Goal: Transaction & Acquisition: Purchase product/service

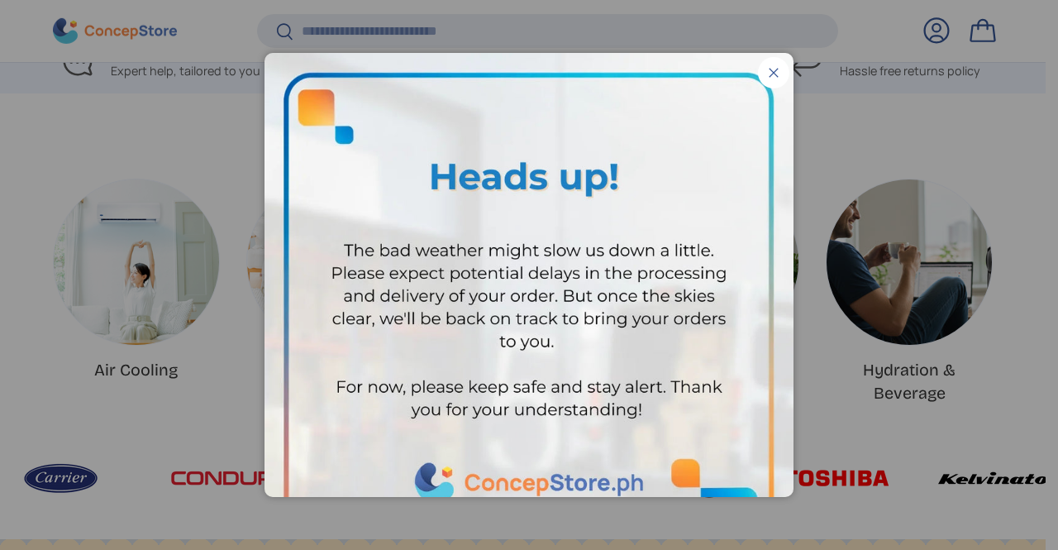
scroll to position [4610, 6246]
click at [764, 68] on button "Close" at bounding box center [773, 72] width 31 height 31
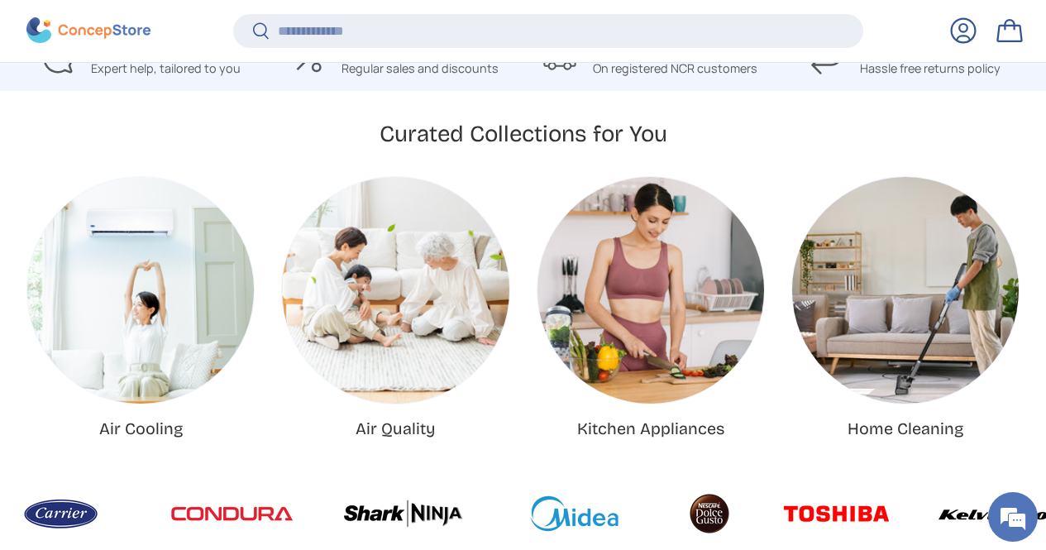
scroll to position [4119, 6301]
click at [644, 25] on input "Search" at bounding box center [548, 31] width 630 height 34
click at [371, 25] on input "Search" at bounding box center [548, 31] width 630 height 34
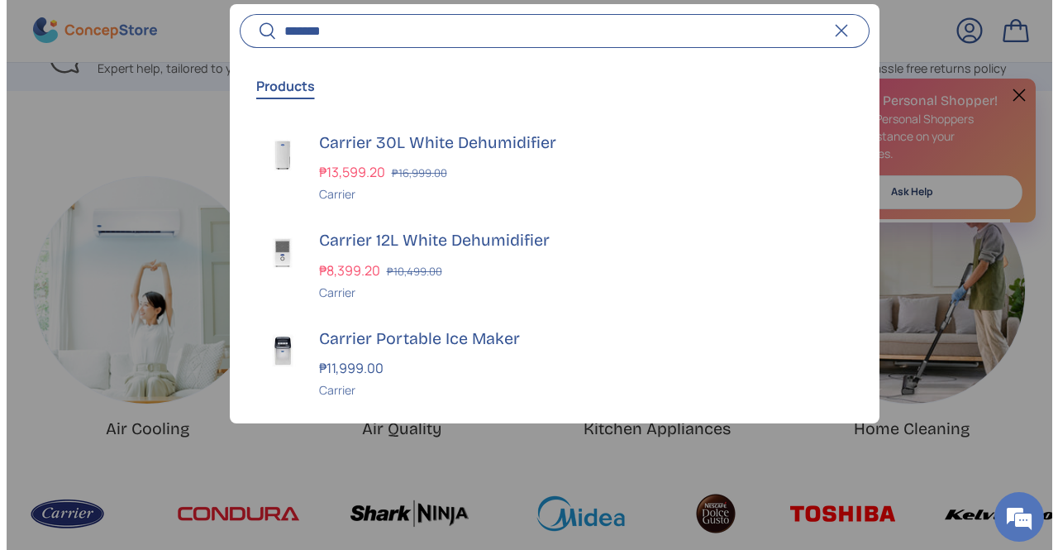
scroll to position [4137, 6357]
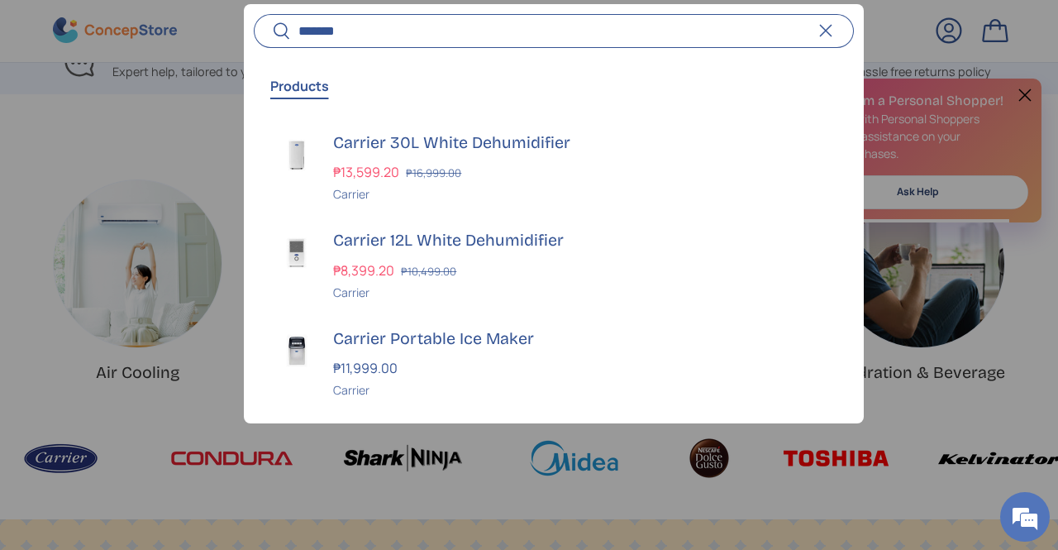
type input "*******"
click at [254, 13] on button "Search" at bounding box center [272, 32] width 37 height 39
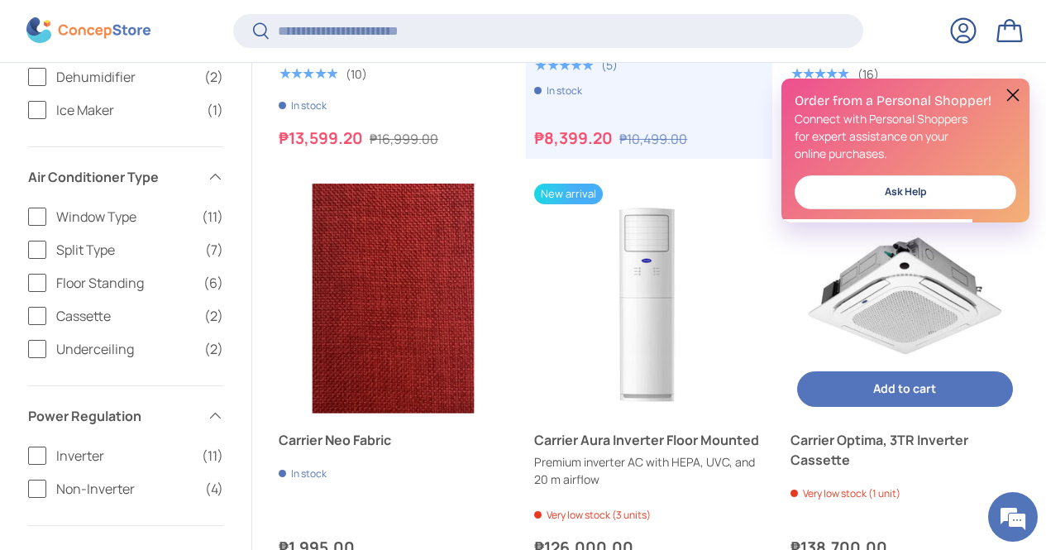
scroll to position [628, 0]
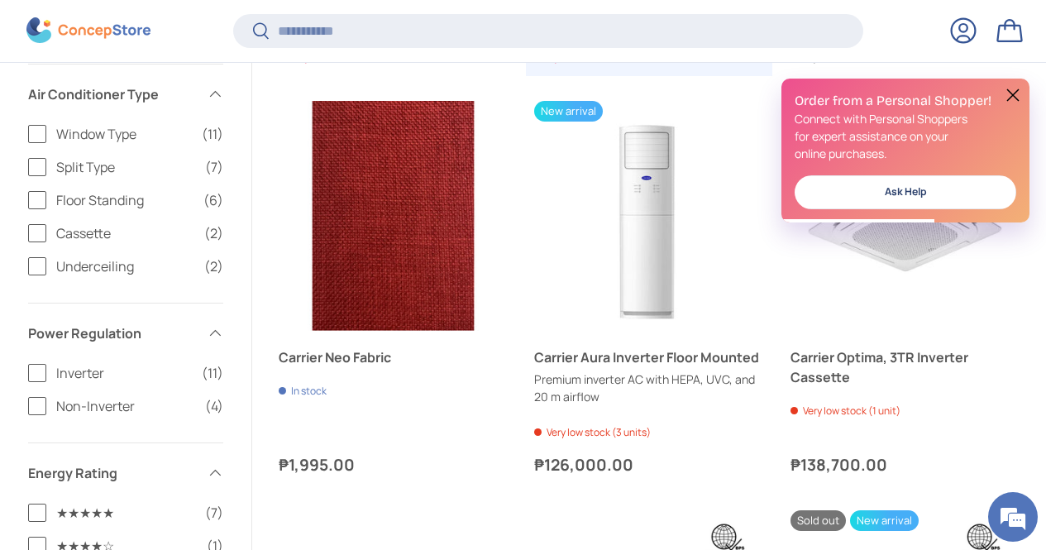
click at [1016, 94] on button at bounding box center [1013, 95] width 20 height 20
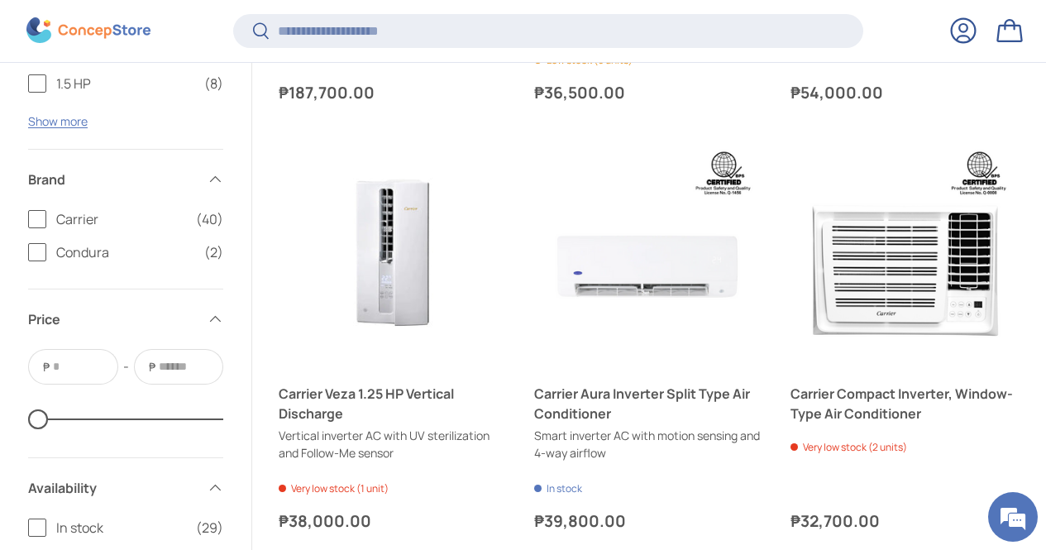
scroll to position [1455, 0]
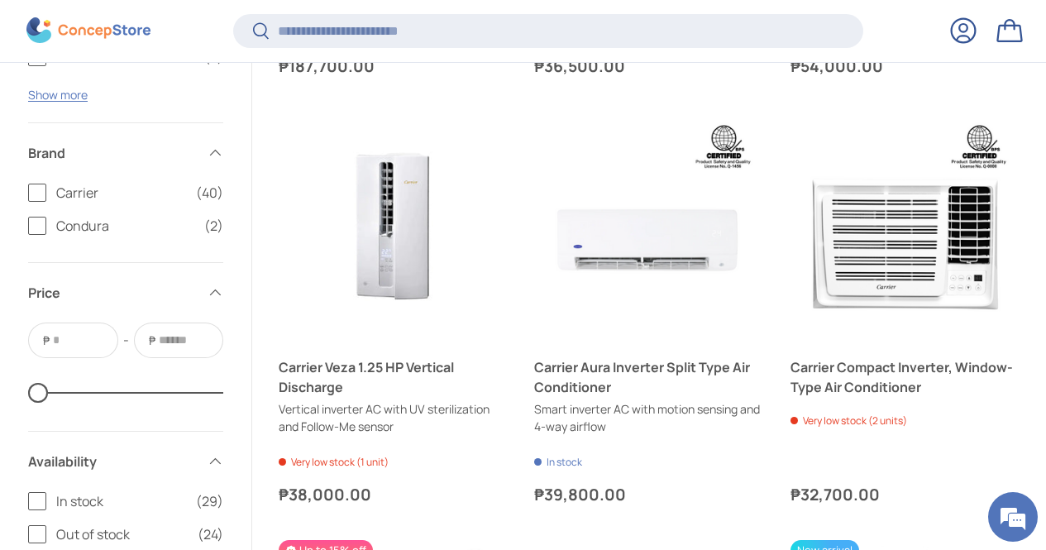
click at [62, 196] on label "Carrier (40)" at bounding box center [125, 193] width 195 height 20
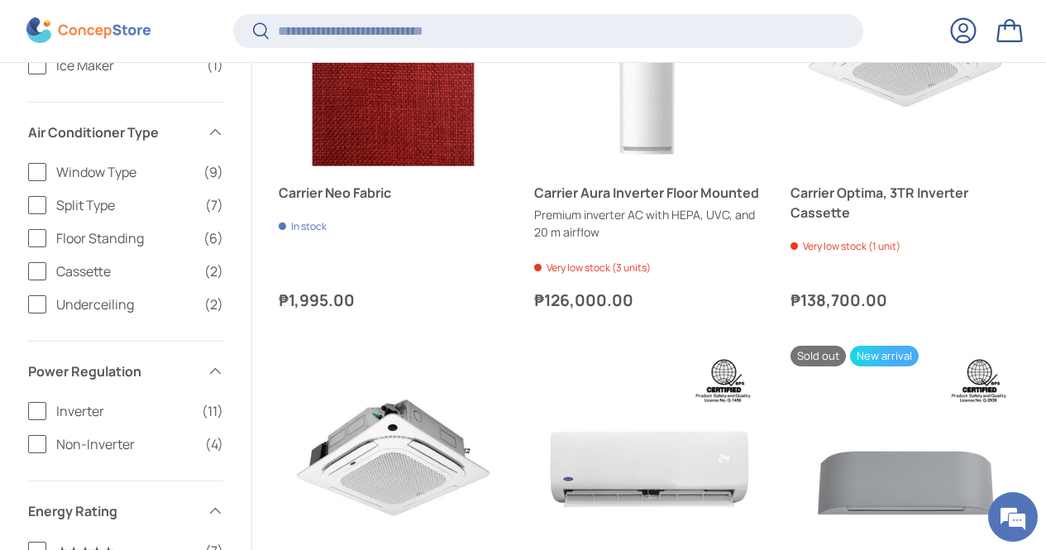
scroll to position [796, 0]
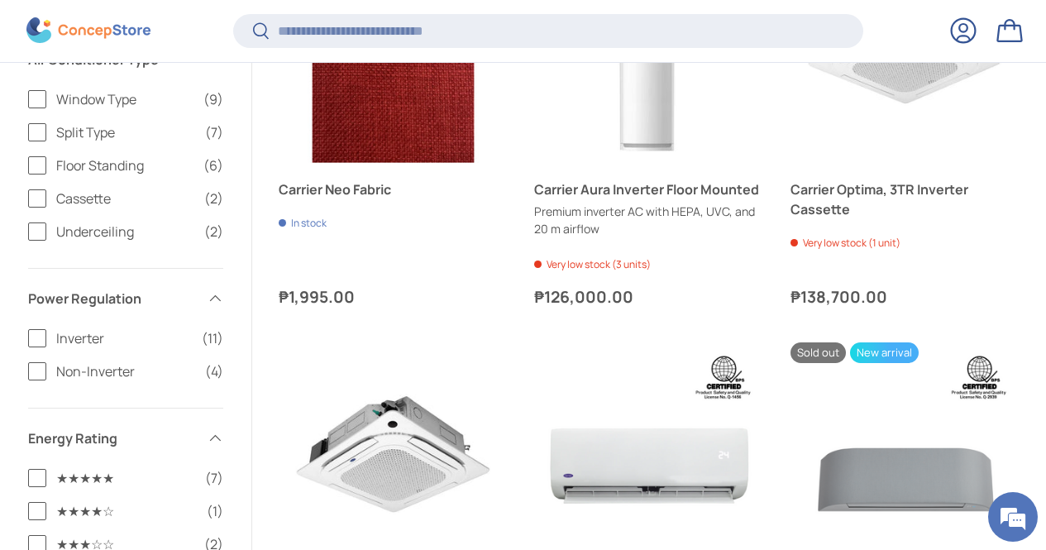
click at [59, 100] on label "Window Type (9)" at bounding box center [125, 99] width 195 height 20
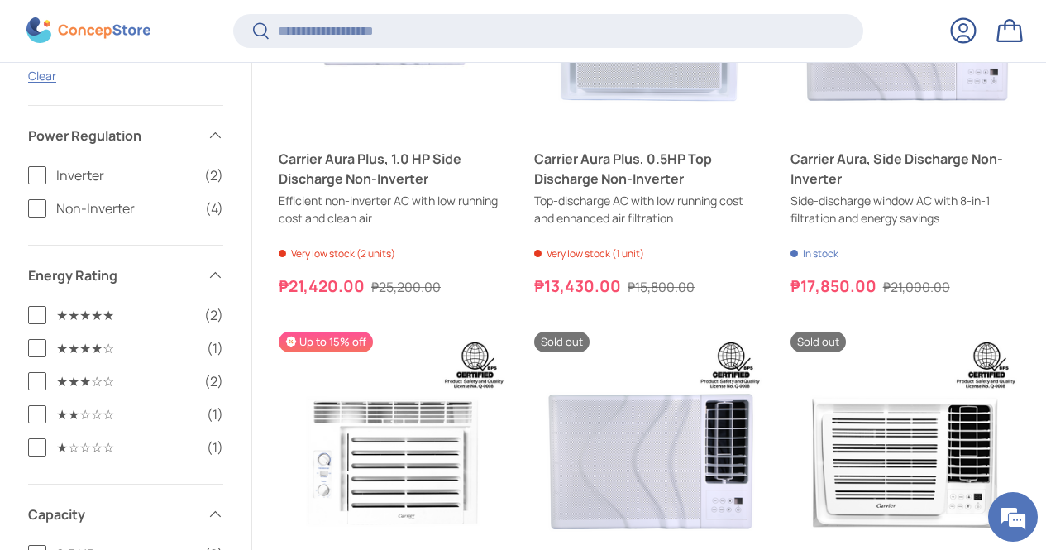
scroll to position [859, 0]
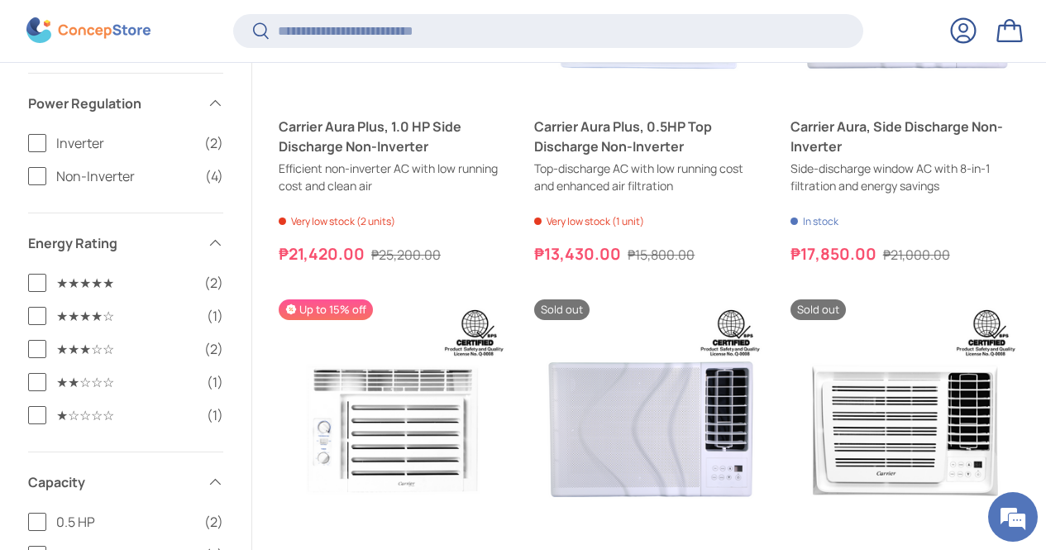
click at [58, 147] on label "Inverter (2)" at bounding box center [125, 143] width 195 height 20
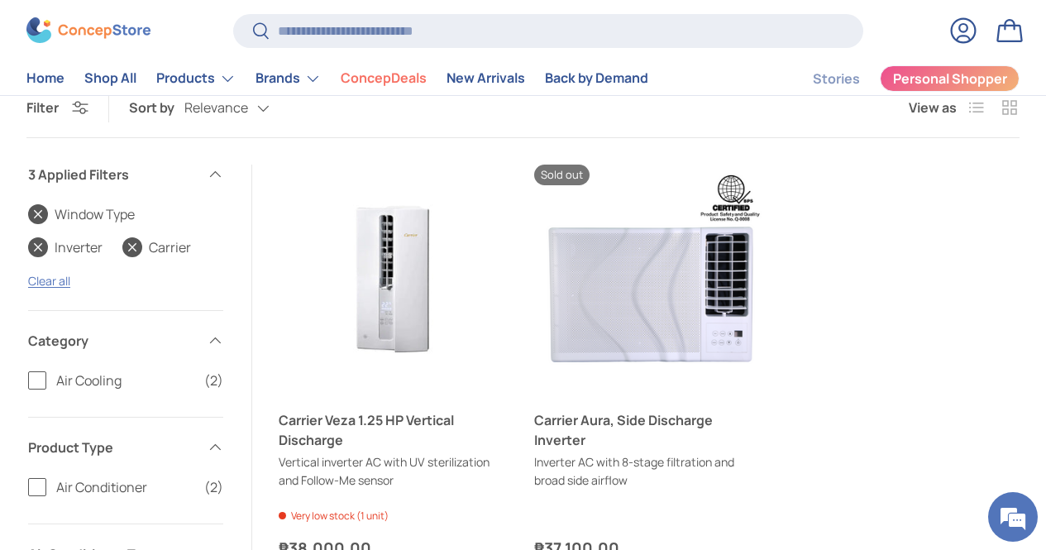
scroll to position [168, 0]
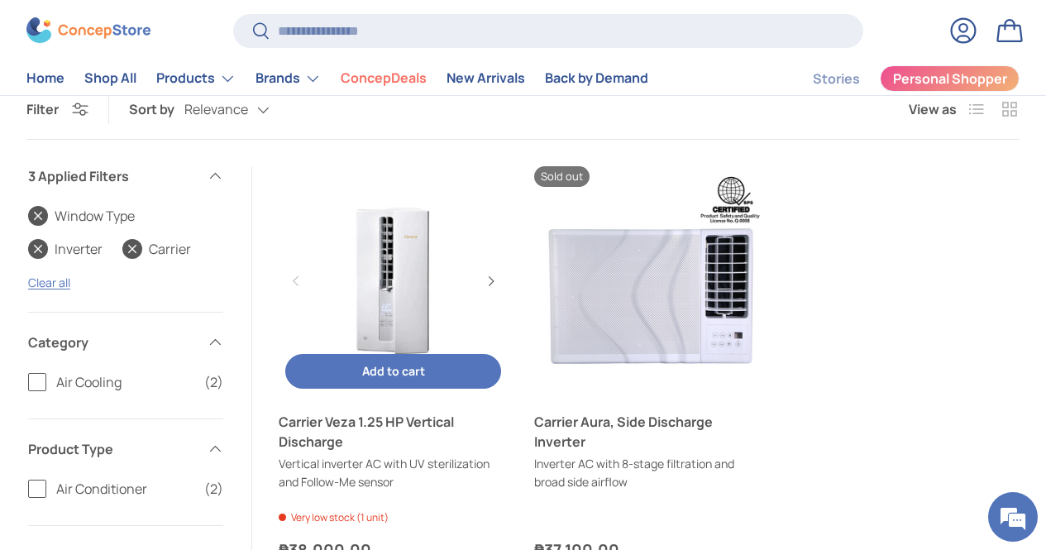
click at [408, 412] on link "Carrier Veza 1.25 HP Vertical Discharge" at bounding box center [393, 432] width 229 height 40
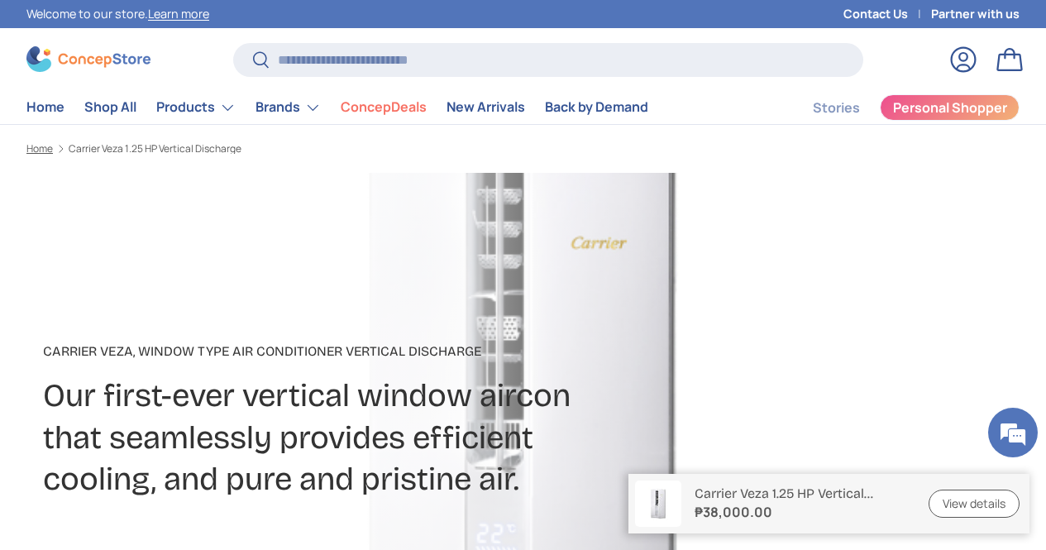
click at [53, 151] on link "Home" at bounding box center [39, 149] width 26 height 10
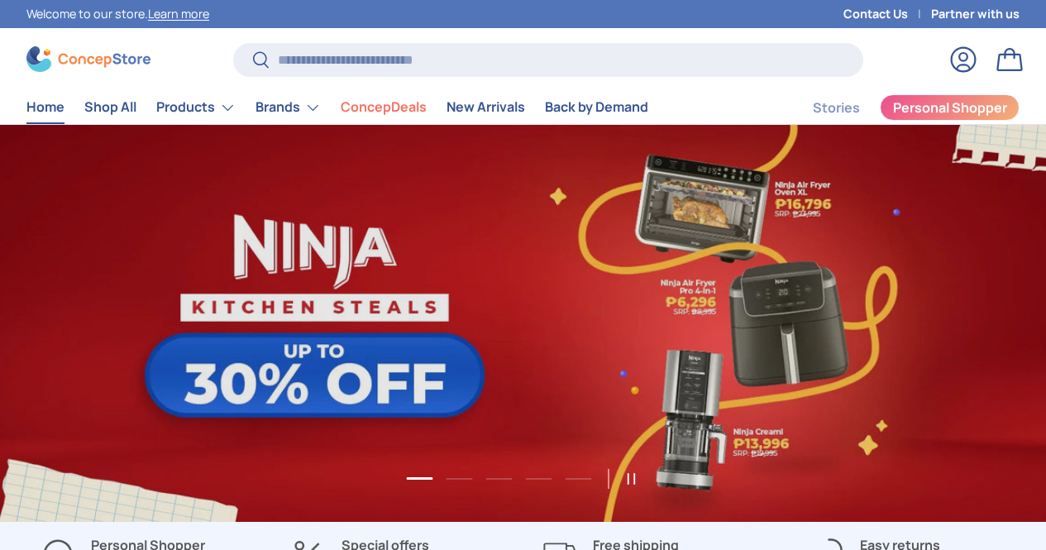
scroll to position [4119, 6301]
click at [498, 44] on header "Search Search Reset Log in Bag Menu Home Shop All Products Back Products" at bounding box center [523, 82] width 1046 height 83
click at [484, 59] on input "Search" at bounding box center [548, 60] width 630 height 34
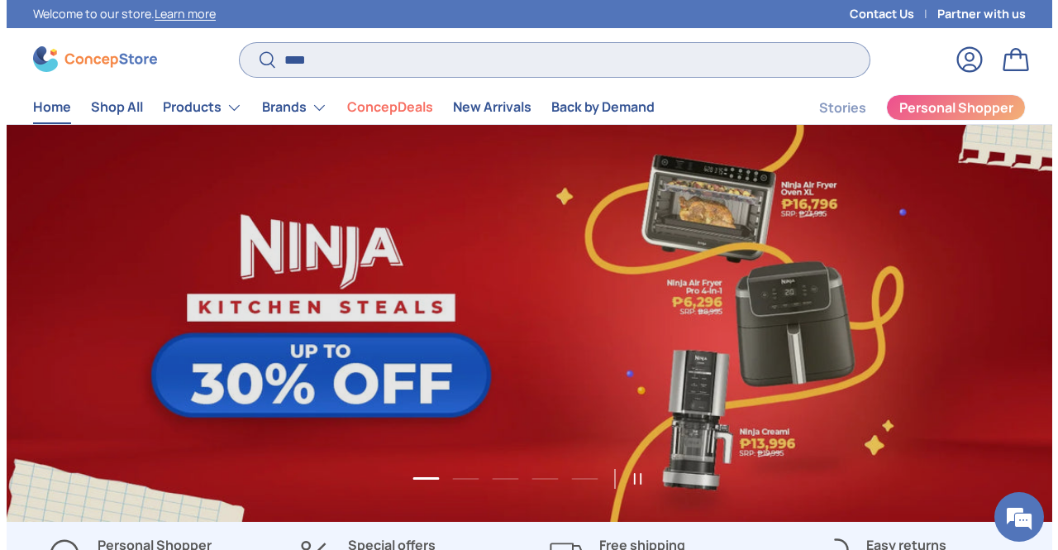
scroll to position [4137, 6357]
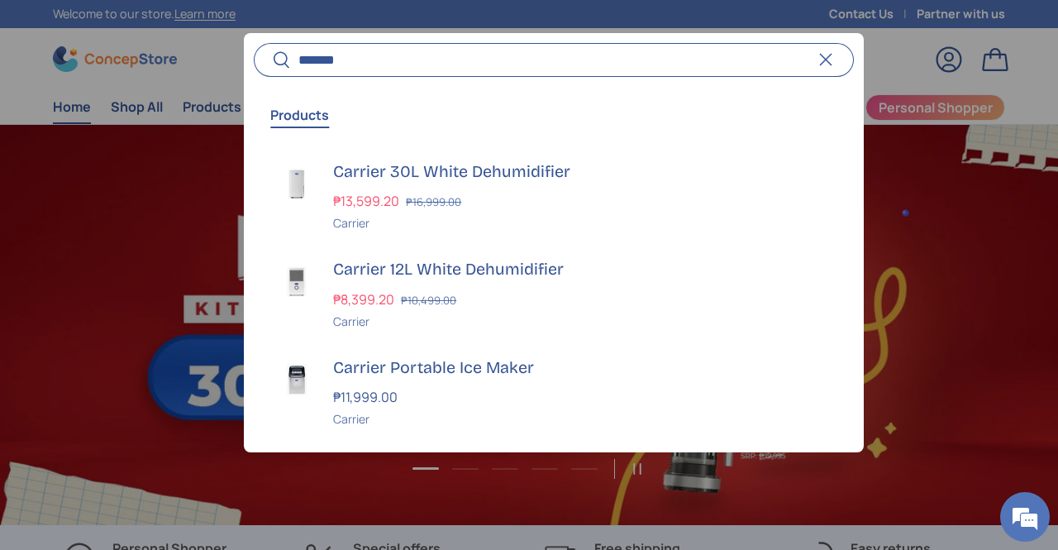
type input "*******"
click at [254, 41] on button "Search" at bounding box center [272, 60] width 37 height 39
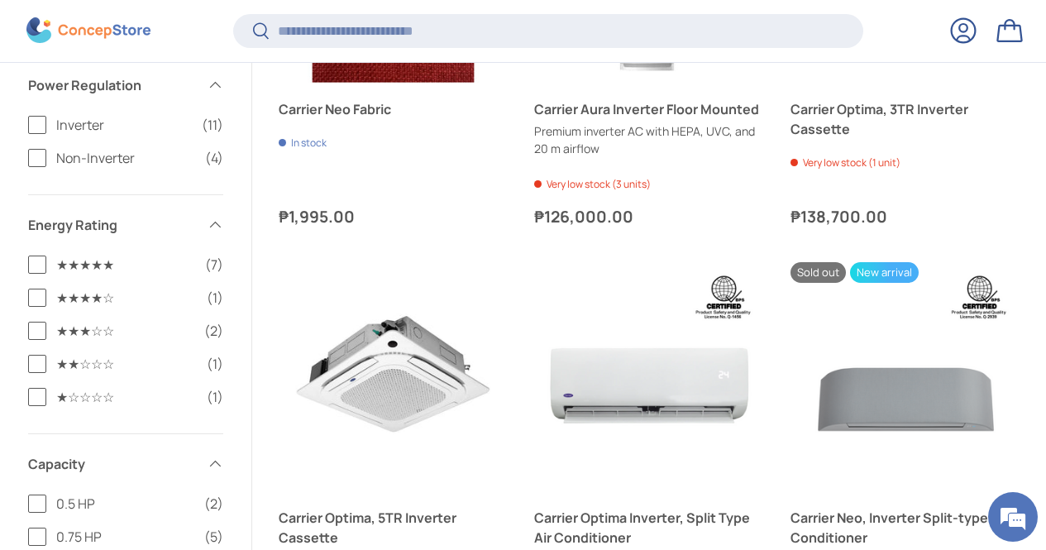
scroll to position [959, 0]
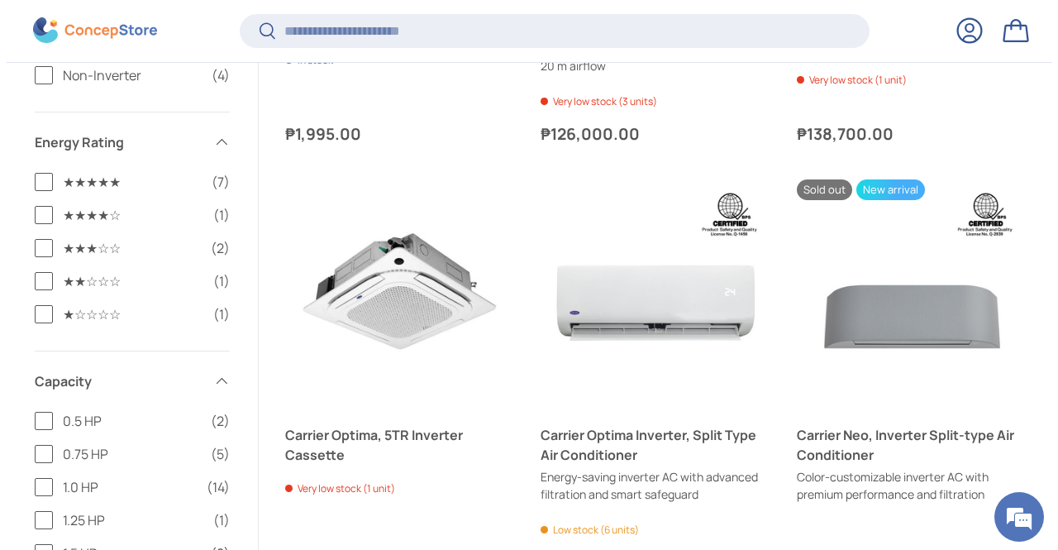
scroll to position [0, 0]
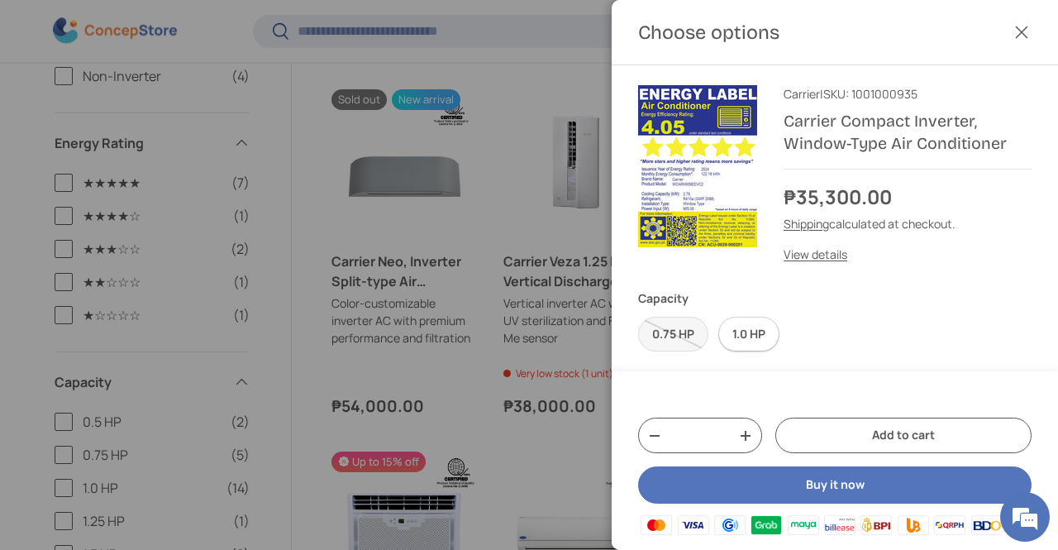
drag, startPoint x: 746, startPoint y: 333, endPoint x: 744, endPoint y: 347, distance: 14.2
click at [744, 342] on label "1.0 HP" at bounding box center [748, 335] width 61 height 36
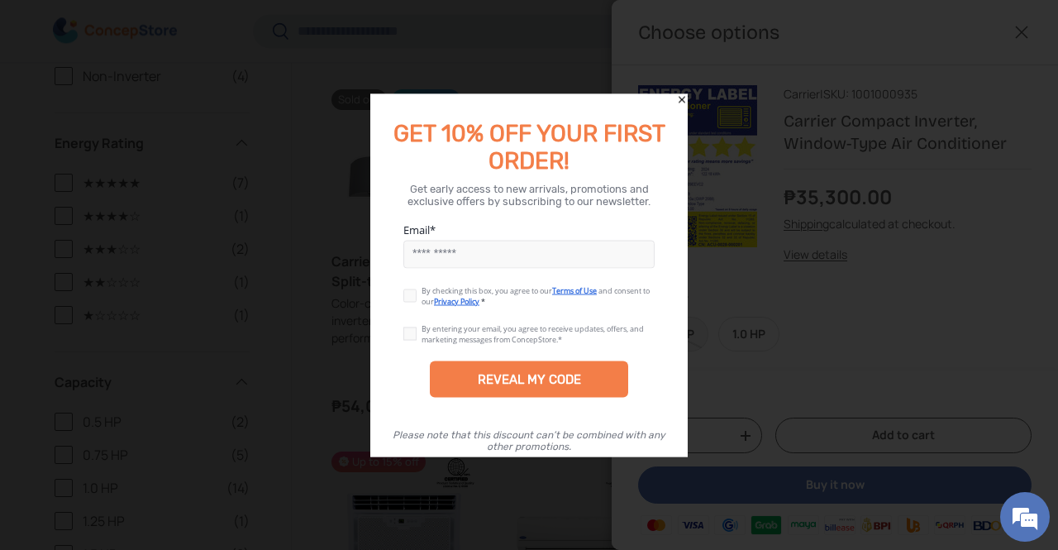
click at [683, 97] on icon "Close" at bounding box center [682, 99] width 12 height 12
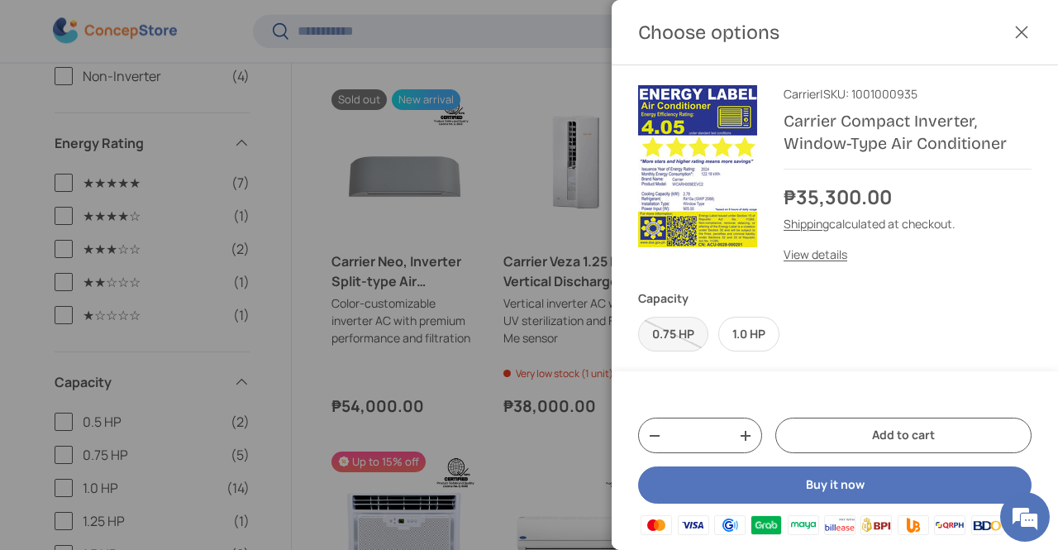
click at [1018, 25] on button "Close" at bounding box center [1022, 32] width 36 height 36
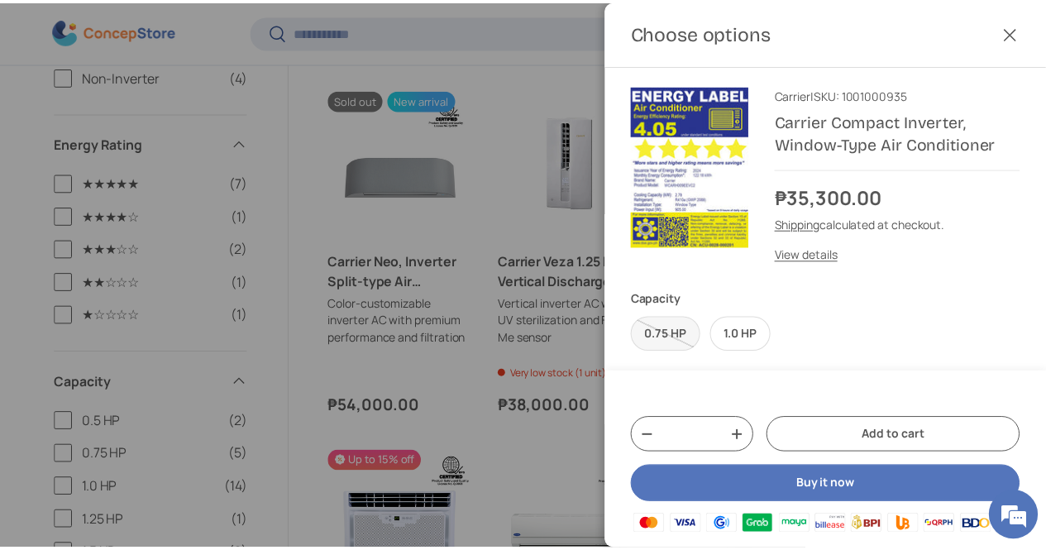
scroll to position [959, 0]
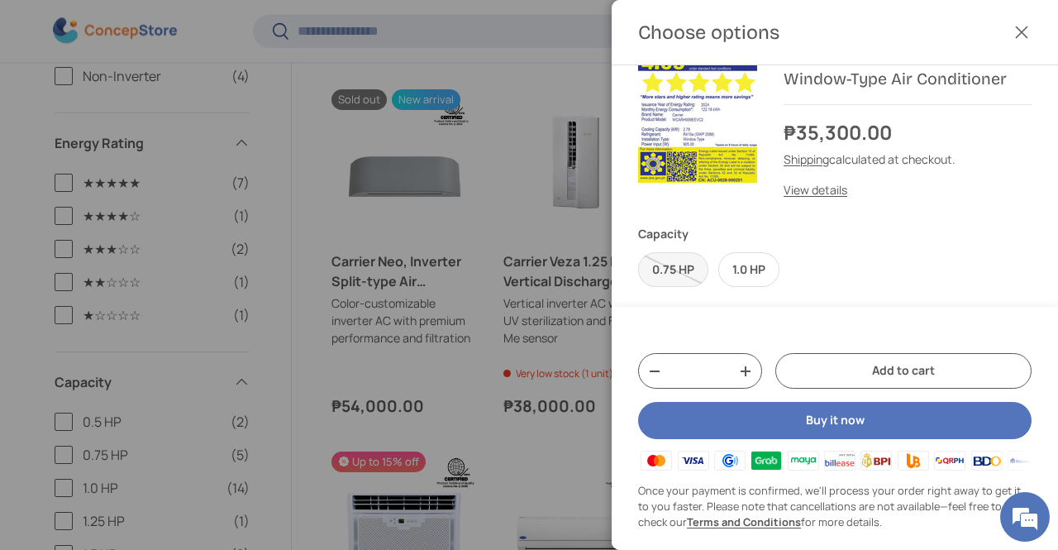
scroll to position [0, 0]
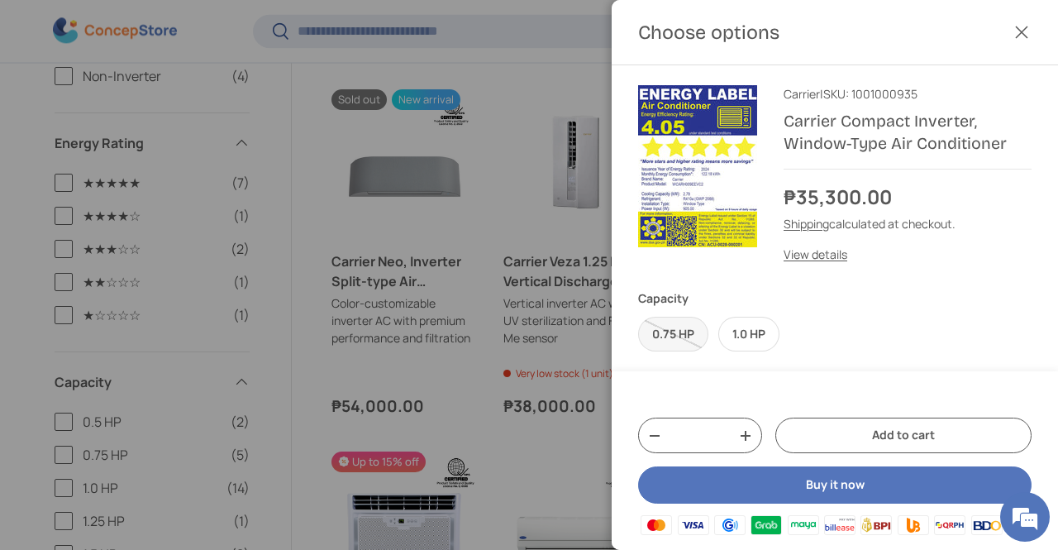
click at [1004, 31] on button "Close" at bounding box center [1022, 32] width 36 height 36
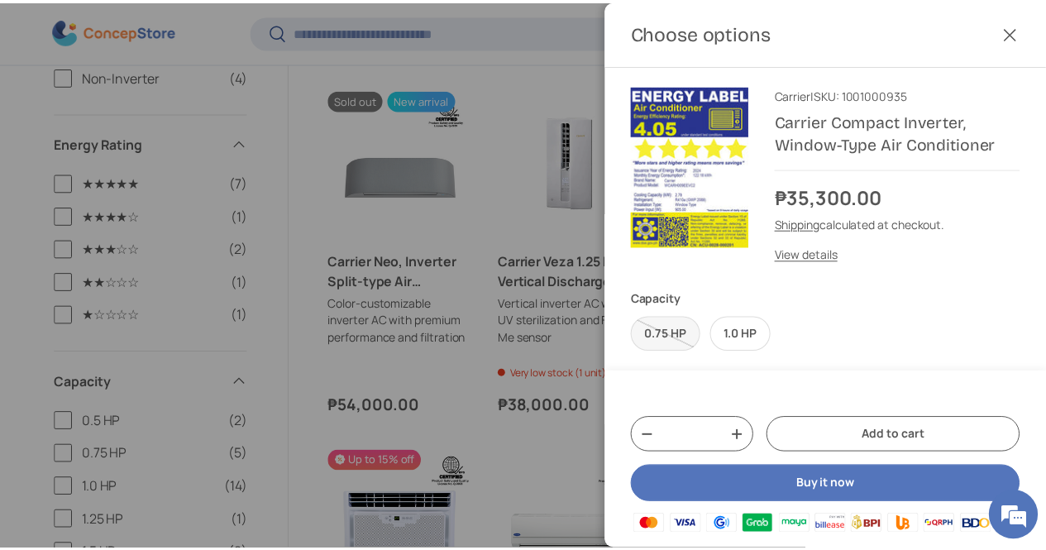
scroll to position [959, 0]
